Goal: Information Seeking & Learning: Understand process/instructions

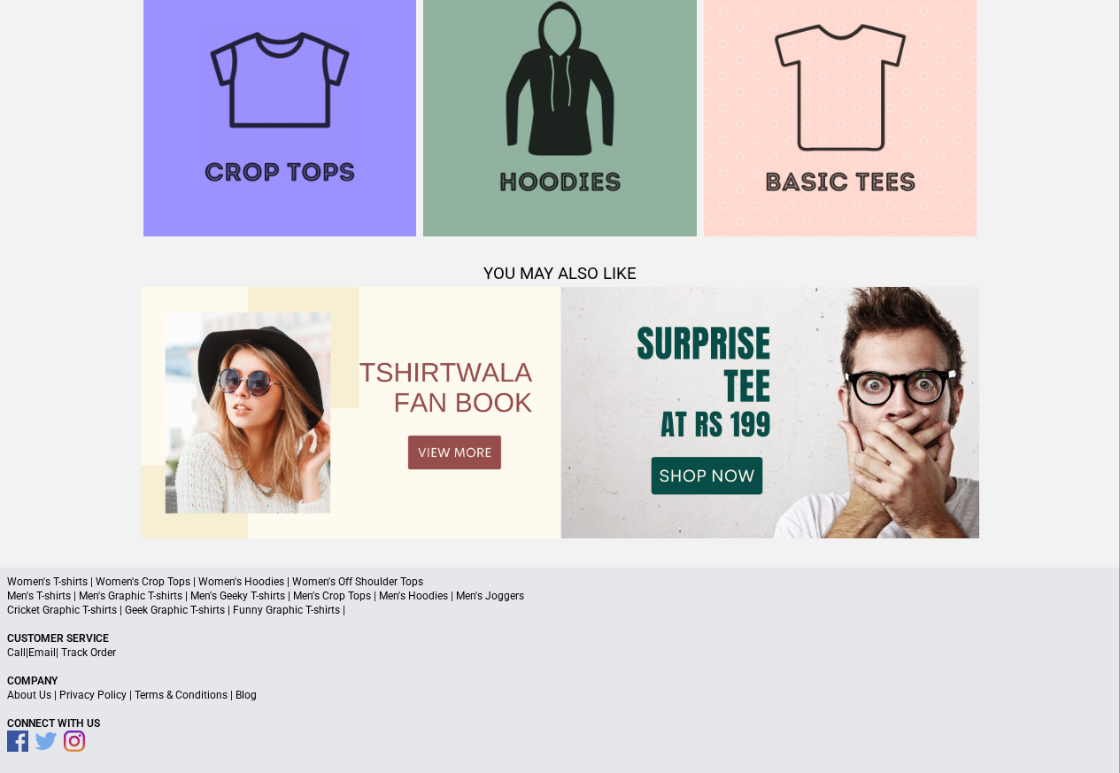
scroll to position [1709, 0]
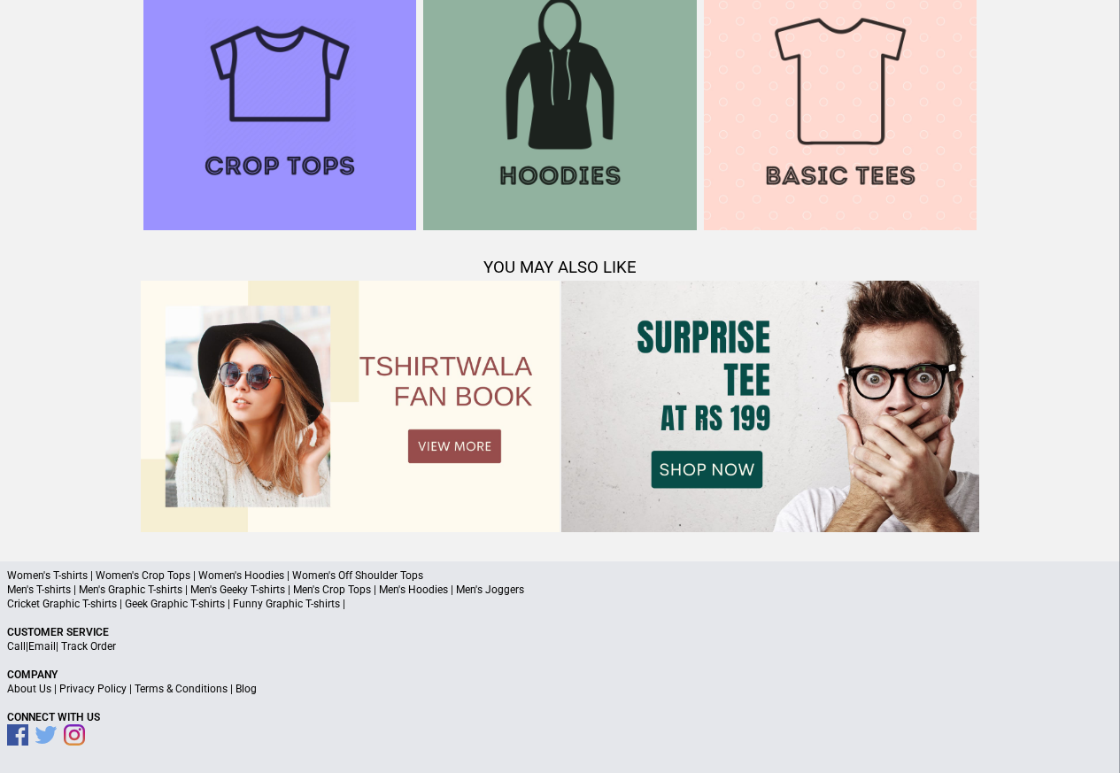
click at [166, 689] on link "Terms & Conditions" at bounding box center [181, 689] width 93 height 12
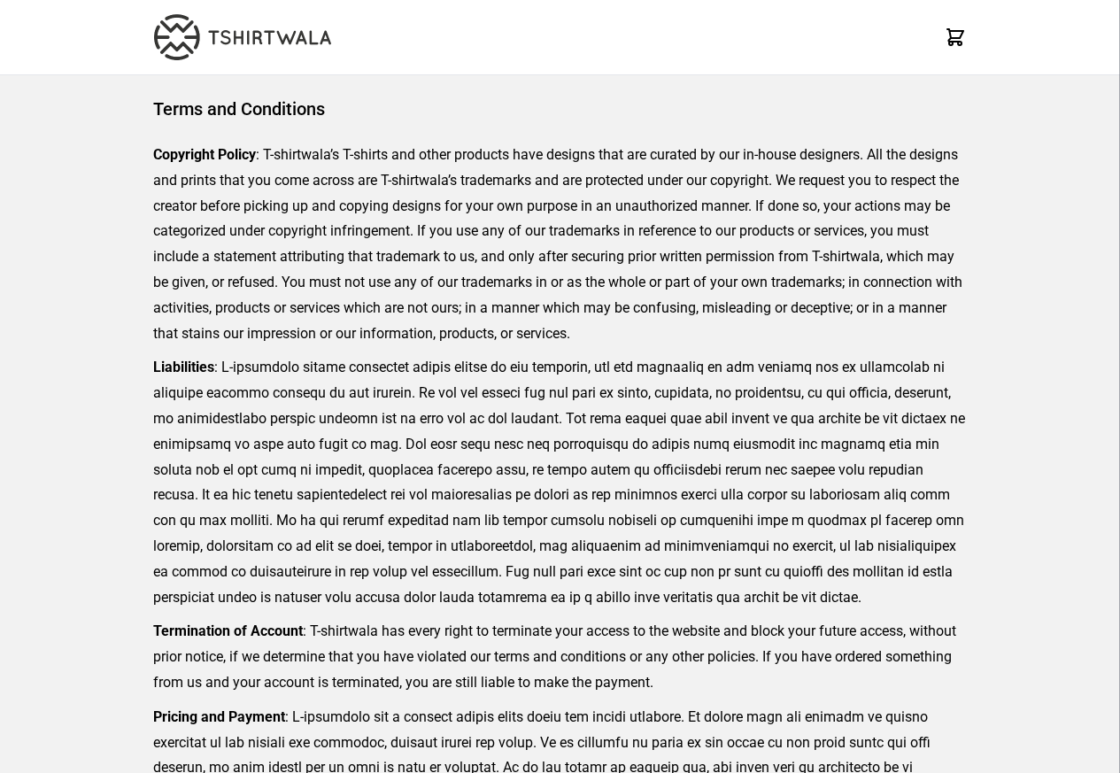
scroll to position [407, 0]
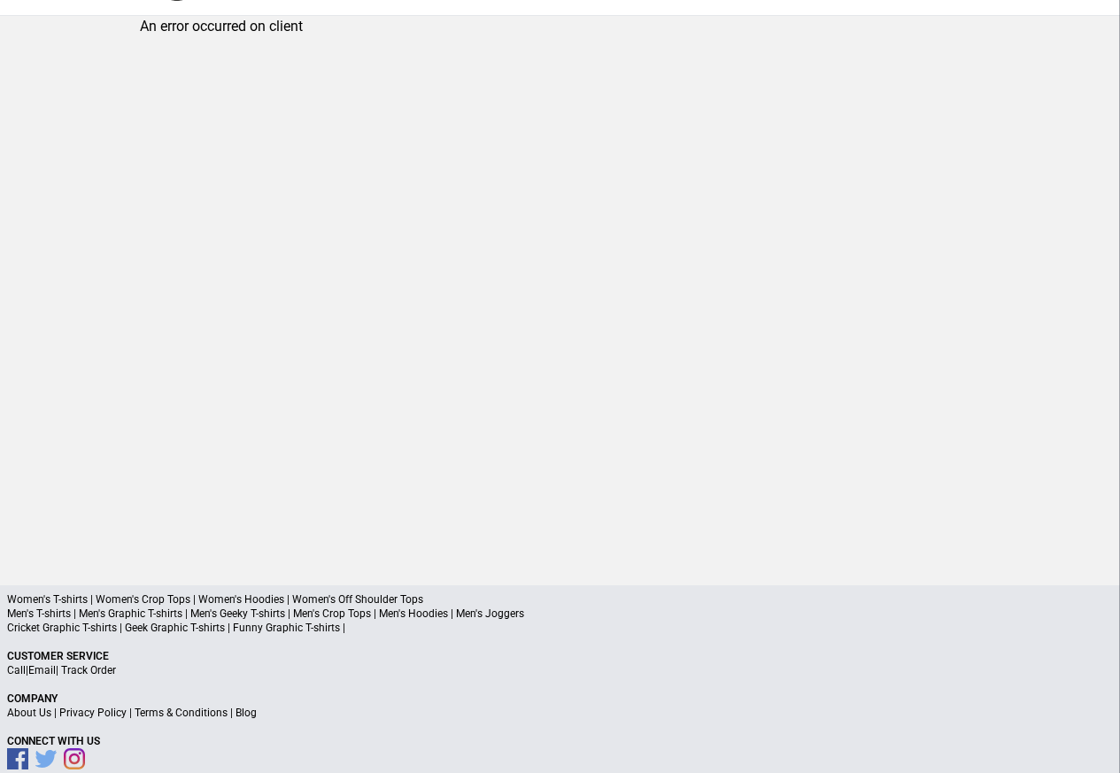
scroll to position [84, 0]
